Goal: Find specific page/section: Find specific page/section

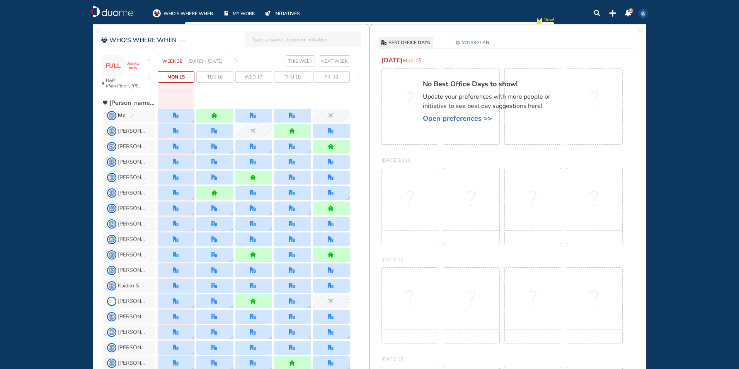
click at [236, 58] on img "forward week" at bounding box center [235, 61] width 3 height 6
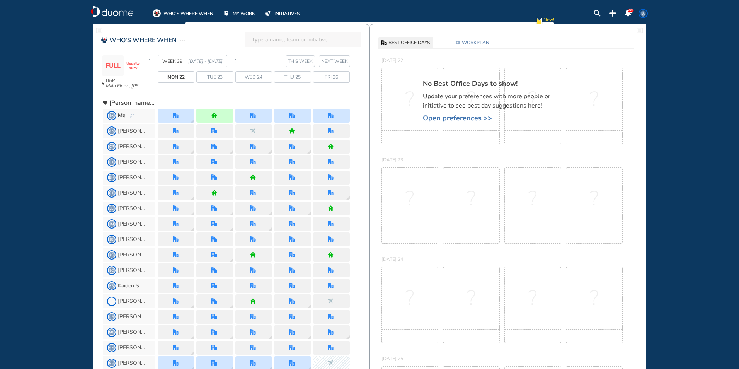
click at [213, 115] on img "home" at bounding box center [215, 116] width 6 height 6
click at [130, 114] on img "pen-edit" at bounding box center [132, 115] width 5 height 5
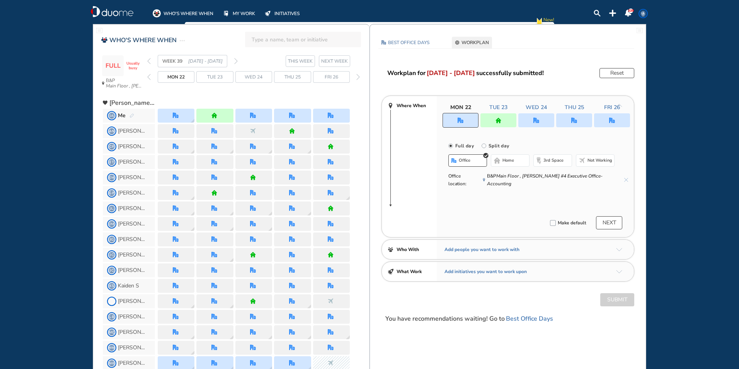
click at [483, 144] on input "Split day" at bounding box center [489, 150] width 15 height 15
radio input "true"
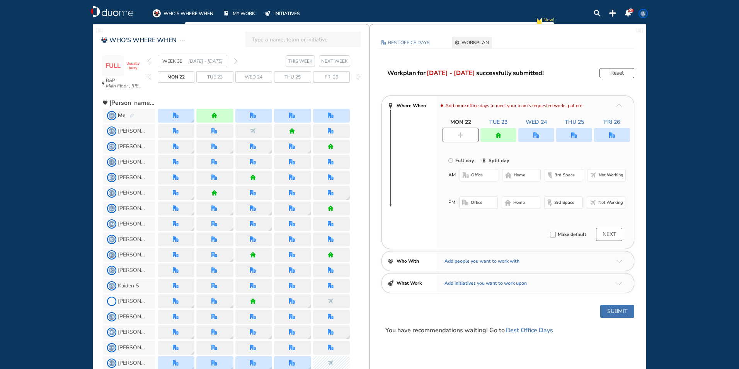
click at [503, 135] on div at bounding box center [499, 135] width 36 height 14
radio input "true"
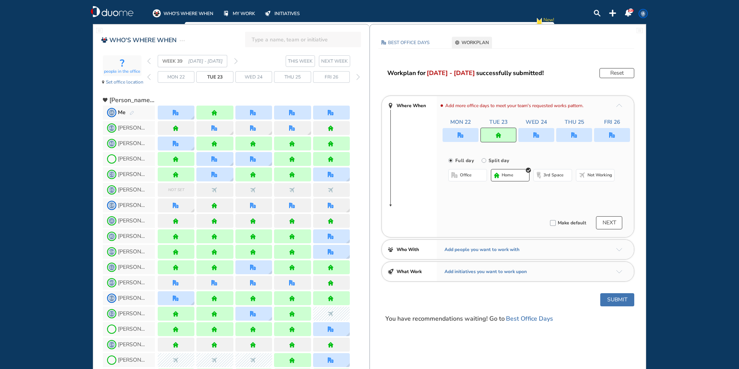
click at [597, 174] on span "Not working" at bounding box center [600, 175] width 25 height 6
click at [483, 161] on input "Split day" at bounding box center [489, 164] width 15 height 15
radio input "true"
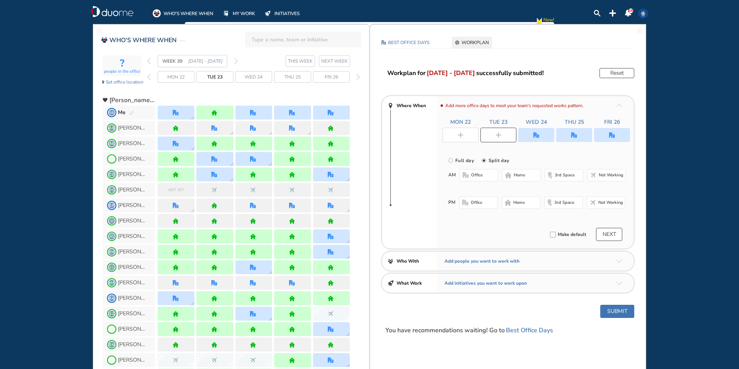
click at [608, 174] on span "Not working" at bounding box center [611, 175] width 25 height 6
click at [522, 200] on span "home" at bounding box center [520, 203] width 12 height 6
click at [614, 311] on button "Submit" at bounding box center [618, 311] width 34 height 13
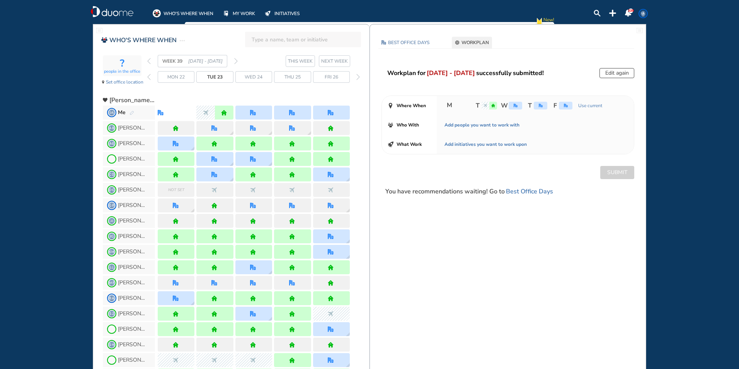
click at [235, 60] on img "forward week" at bounding box center [235, 61] width 3 height 6
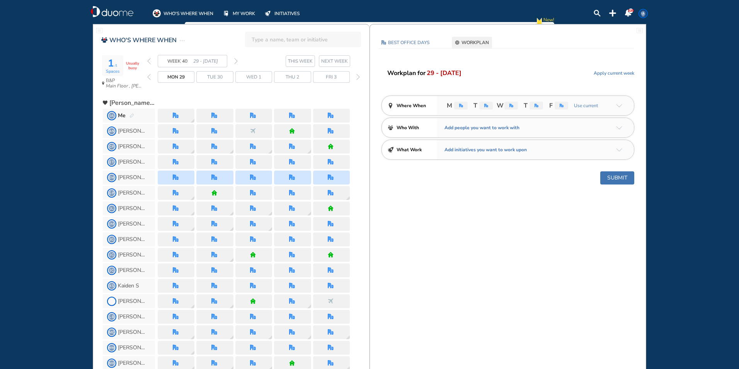
click at [148, 60] on img "back week" at bounding box center [148, 61] width 3 height 6
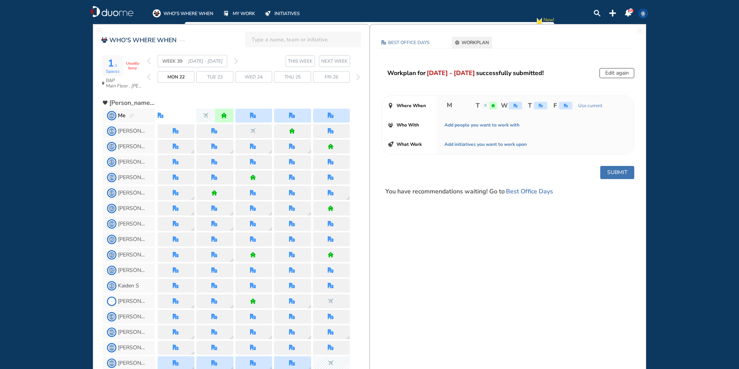
click at [148, 60] on div "WEEK 39 [DATE] - [DATE]" at bounding box center [192, 61] width 90 height 12
click at [149, 61] on img "back week" at bounding box center [148, 61] width 3 height 6
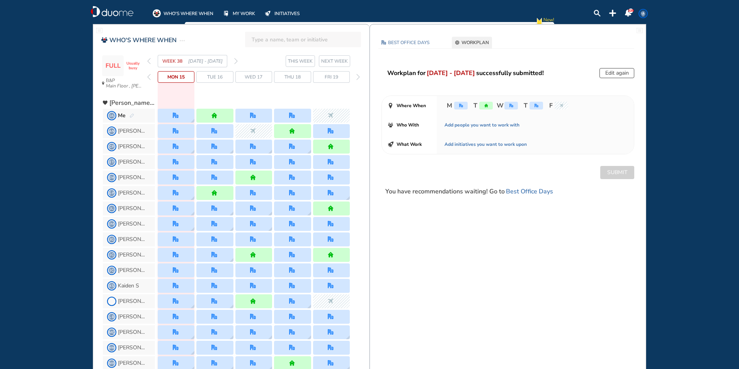
click at [236, 60] on img "forward week" at bounding box center [235, 61] width 3 height 6
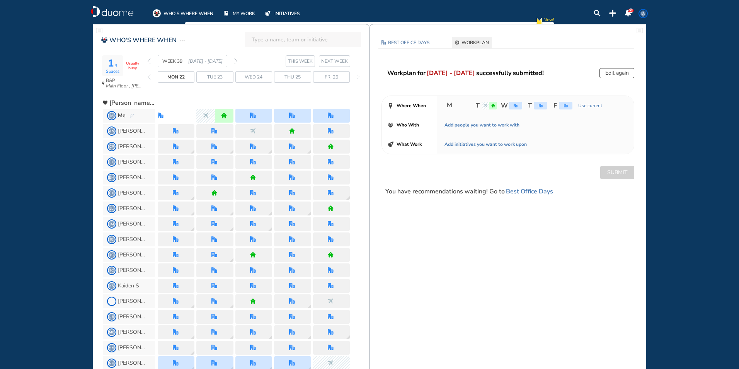
click at [264, 39] on input "search" at bounding box center [306, 39] width 108 height 17
click at [259, 58] on div "[PERSON_NAME] Add to page" at bounding box center [303, 60] width 104 height 10
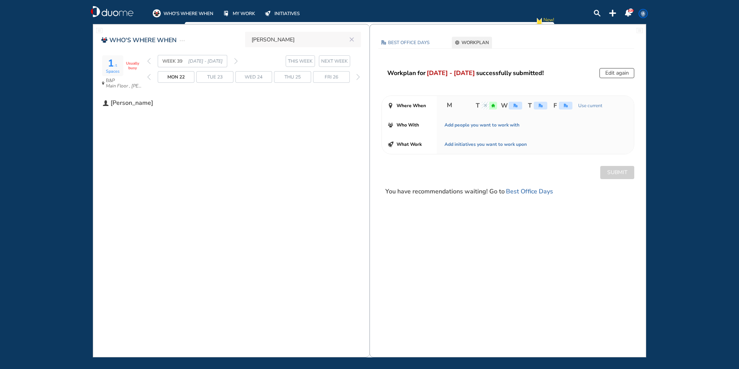
click at [290, 38] on input "[PERSON_NAME]" at bounding box center [299, 39] width 95 height 17
type input "[PERSON_NAME]"
click at [140, 103] on span "[PERSON_NAME]" at bounding box center [133, 103] width 44 height 8
click at [140, 102] on span "[PERSON_NAME]" at bounding box center [133, 103] width 44 height 8
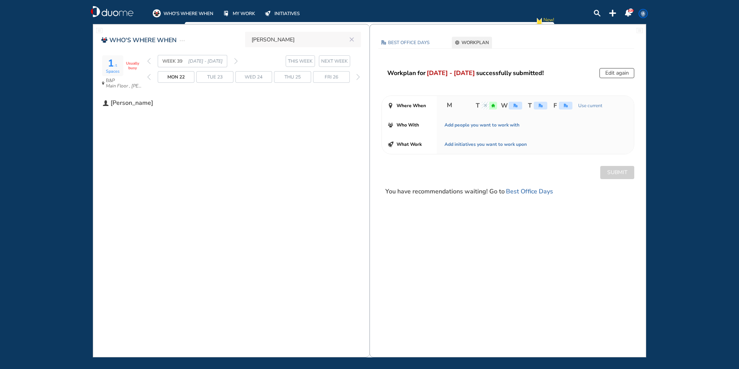
drag, startPoint x: 296, startPoint y: 164, endPoint x: 303, endPoint y: 160, distance: 7.4
click at [298, 162] on div "WHO'S WHERE WHEN [PERSON_NAME] 1 /1 Spaces Usually busy B&P Main Floor , [PERSO…" at bounding box center [231, 190] width 277 height 333
click at [303, 44] on input "[PERSON_NAME]" at bounding box center [299, 39] width 95 height 17
click at [286, 59] on span "[PERSON_NAME]" at bounding box center [282, 59] width 43 height 5
click at [352, 38] on icon "reset" at bounding box center [352, 39] width 8 height 7
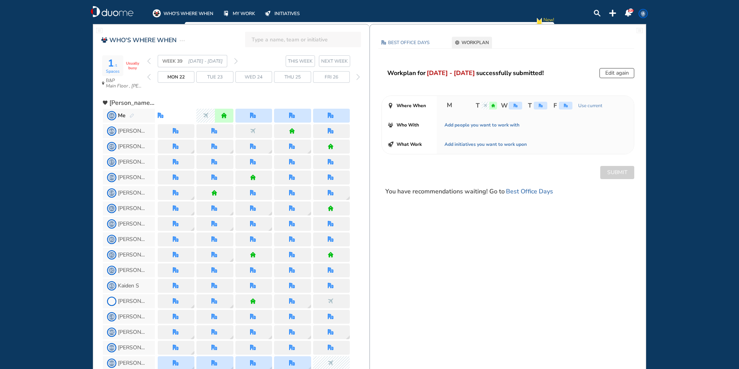
click at [264, 41] on input "search" at bounding box center [306, 39] width 108 height 17
click at [265, 59] on span "[PERSON_NAME]" at bounding box center [282, 59] width 43 height 5
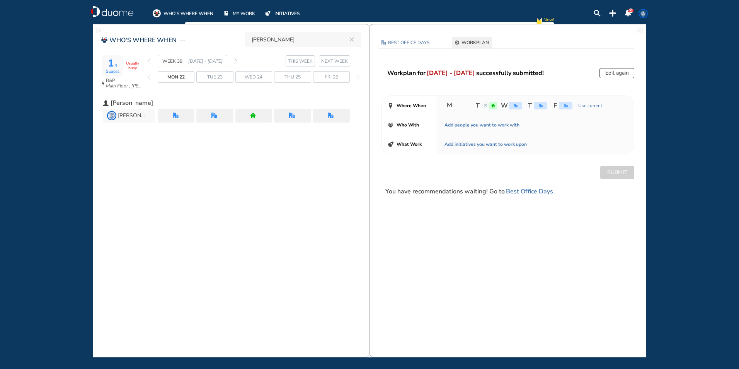
type input "[PERSON_NAME]"
click at [235, 58] on img "forward week" at bounding box center [235, 61] width 3 height 6
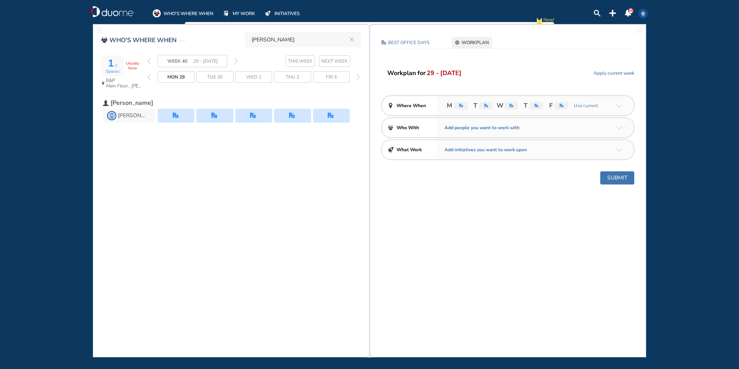
click at [236, 60] on img "forward week" at bounding box center [235, 61] width 3 height 6
click at [641, 12] on span "IA" at bounding box center [643, 13] width 6 height 6
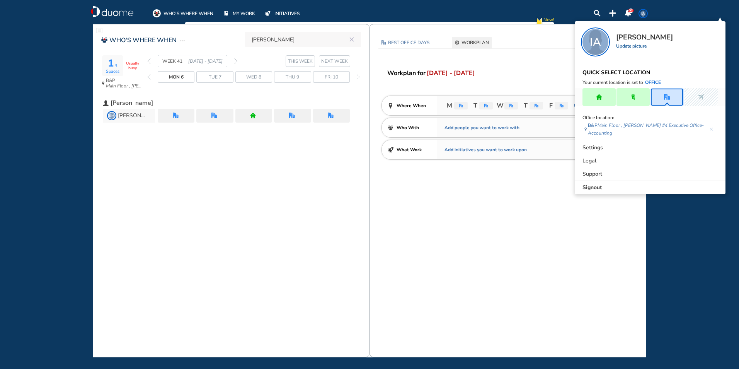
click at [591, 184] on span "Signout" at bounding box center [592, 188] width 19 height 8
